Goal: Task Accomplishment & Management: Use online tool/utility

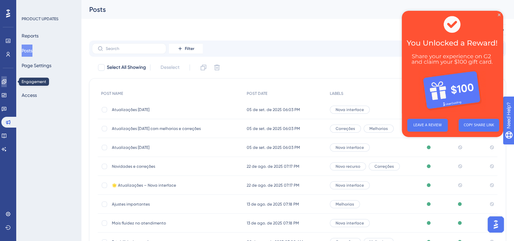
click at [6, 83] on icon at bounding box center [4, 81] width 4 height 4
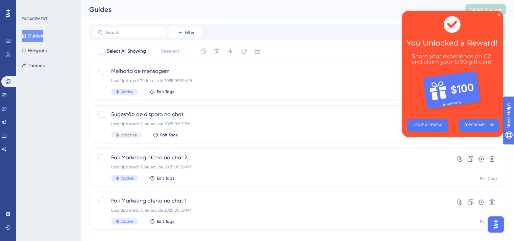
click at [200, 33] on button "Filter" at bounding box center [186, 32] width 34 height 11
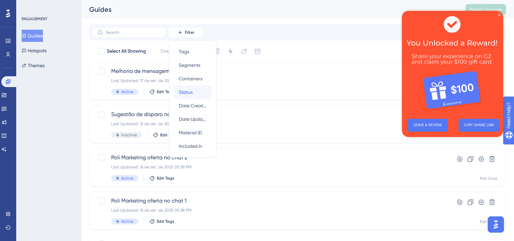
click at [189, 95] on span "Status" at bounding box center [186, 92] width 14 height 8
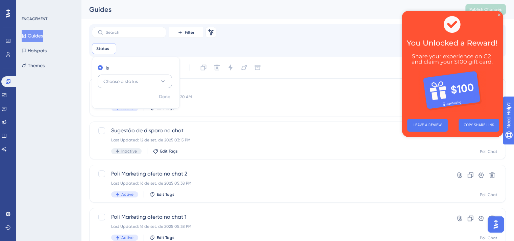
click at [140, 78] on button "Choose a status" at bounding box center [135, 82] width 74 height 14
click at [133, 100] on div "Active Active" at bounding box center [134, 102] width 55 height 14
click at [163, 102] on button "Done" at bounding box center [164, 97] width 19 height 12
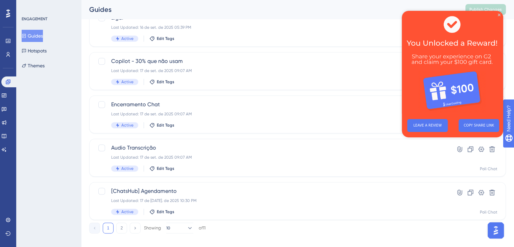
scroll to position [294, 0]
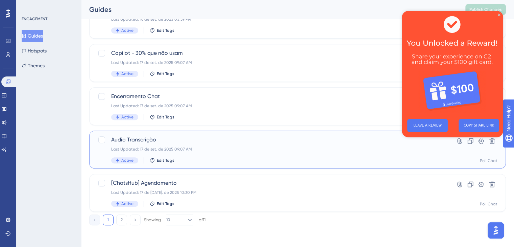
click at [192, 144] on div "Audio Transcrição Last Updated: 17 de set. de 2025 09:07 AM Active Edit Tags" at bounding box center [270, 150] width 319 height 28
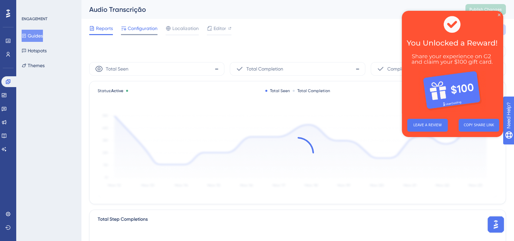
click at [147, 24] on span "Configuration" at bounding box center [143, 28] width 30 height 8
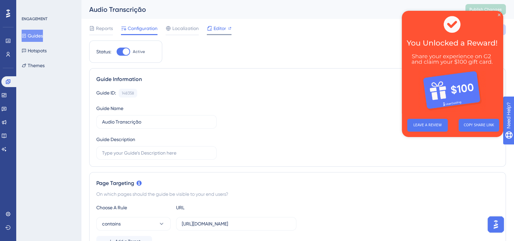
click at [220, 30] on span "Editor" at bounding box center [220, 28] width 13 height 8
click at [499, 14] on icon "Close Preview" at bounding box center [499, 15] width 3 height 3
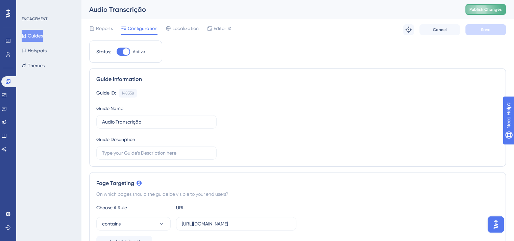
click at [499, 14] on button "Publish Changes" at bounding box center [485, 9] width 41 height 11
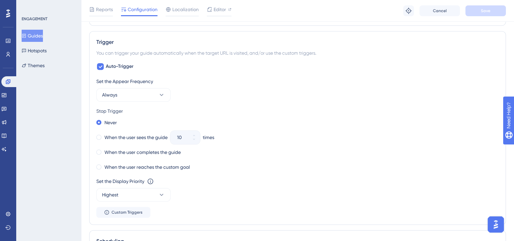
scroll to position [360, 0]
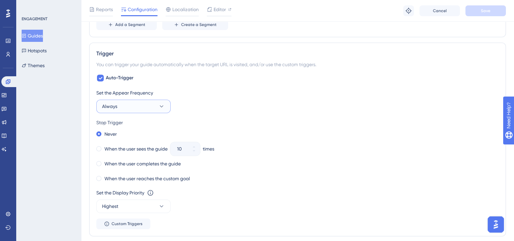
click at [135, 106] on button "Always" at bounding box center [133, 107] width 74 height 14
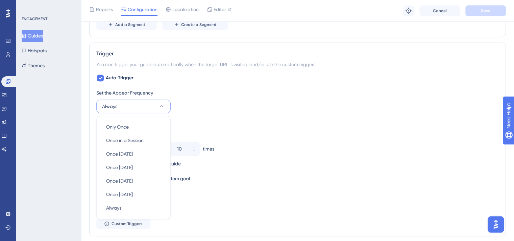
scroll to position [406, 0]
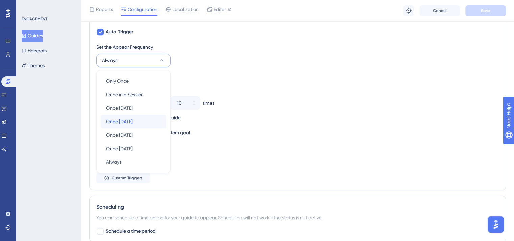
click at [140, 121] on div "Once [DATE] Once [DATE]" at bounding box center [133, 122] width 55 height 14
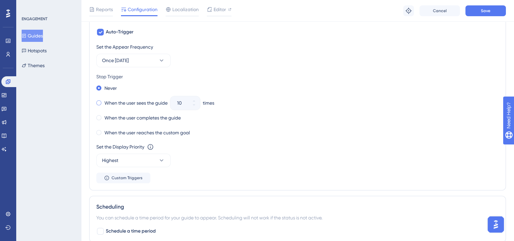
click at [132, 100] on label "When the user sees the guide" at bounding box center [135, 103] width 63 height 8
click at [183, 101] on input "10" at bounding box center [181, 103] width 9 height 8
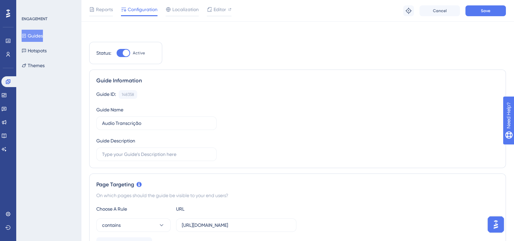
scroll to position [0, 0]
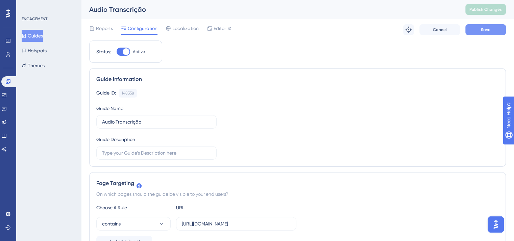
type input "3"
click at [480, 28] on button "Save" at bounding box center [485, 29] width 41 height 11
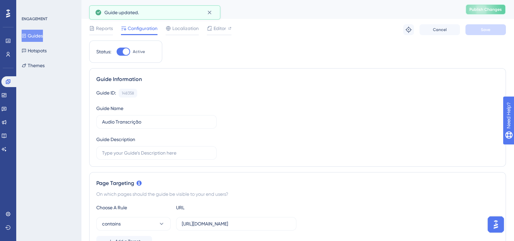
click at [496, 8] on span "Publish Changes" at bounding box center [485, 9] width 32 height 5
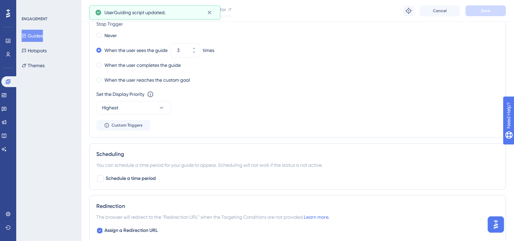
scroll to position [473, 0]
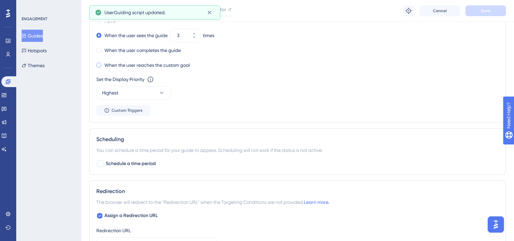
click at [141, 63] on label "When the user reaches the custom goal" at bounding box center [146, 65] width 85 height 8
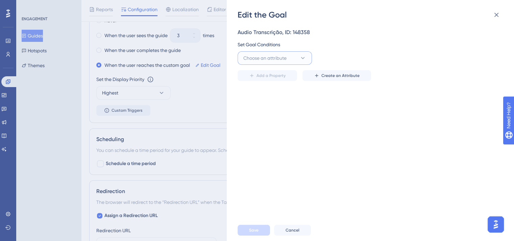
click at [288, 60] on button "Choose an attribute" at bounding box center [275, 58] width 74 height 14
click at [358, 92] on div "Audio Transcrição, ID: 148358 Set Goal Conditions Choose an attribute Visited P…" at bounding box center [374, 119] width 272 height 199
click at [341, 78] on span "Create an Attribute" at bounding box center [340, 75] width 38 height 5
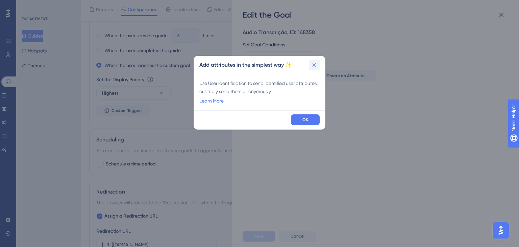
click at [315, 64] on icon at bounding box center [315, 65] width 4 height 4
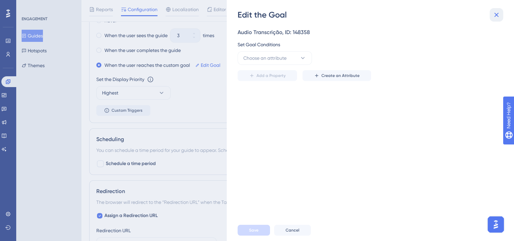
click at [497, 12] on icon at bounding box center [496, 15] width 8 height 8
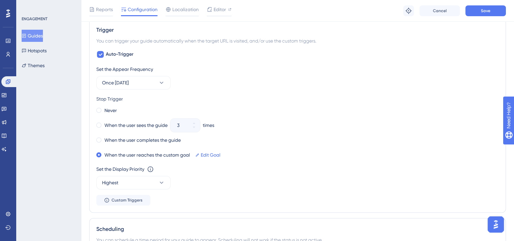
scroll to position [372, 0]
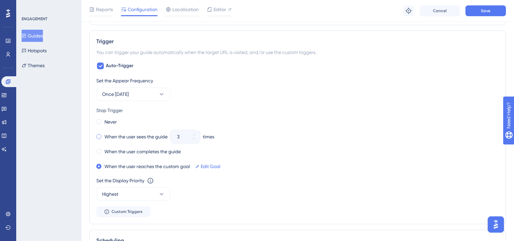
click at [112, 136] on label "When the user sees the guide" at bounding box center [135, 137] width 63 height 8
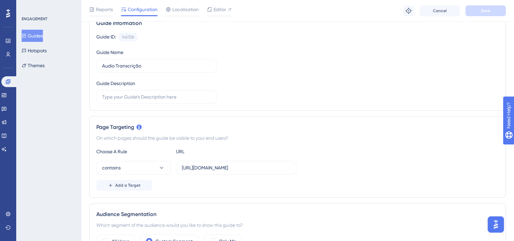
scroll to position [0, 0]
